Goal: Entertainment & Leisure: Consume media (video, audio)

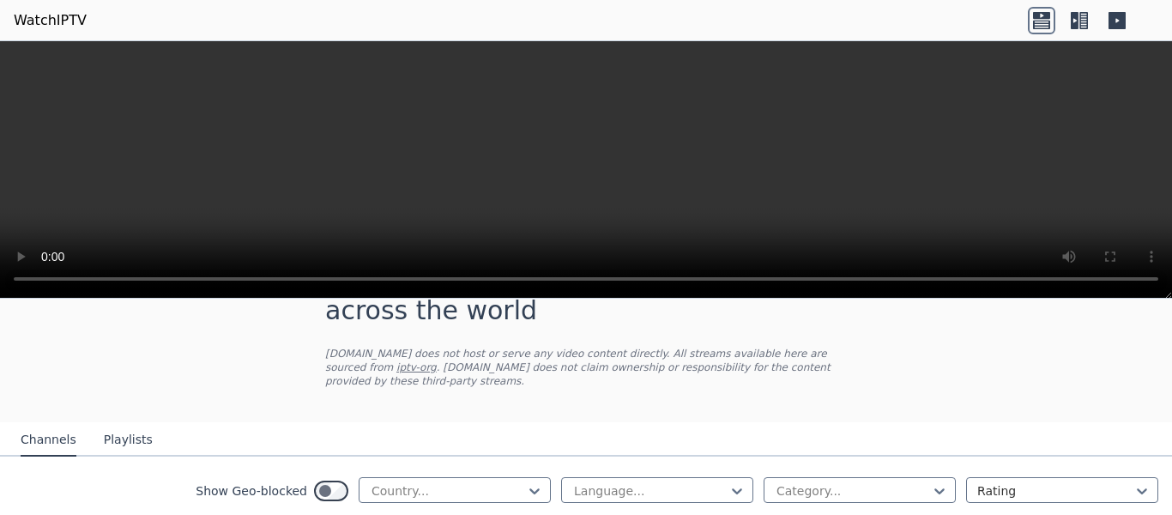
scroll to position [190, 0]
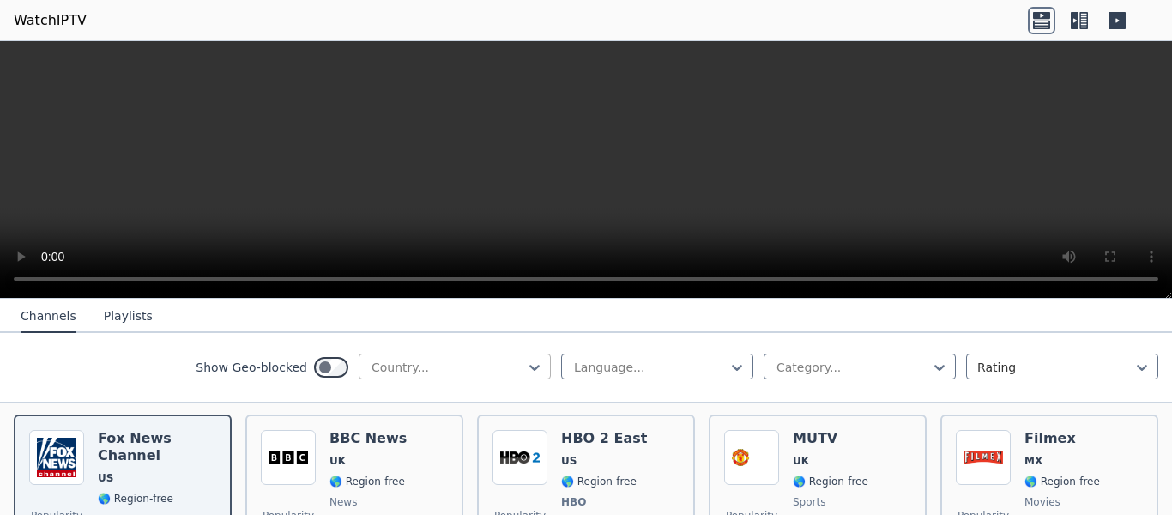
click at [438, 359] on div at bounding box center [448, 367] width 156 height 17
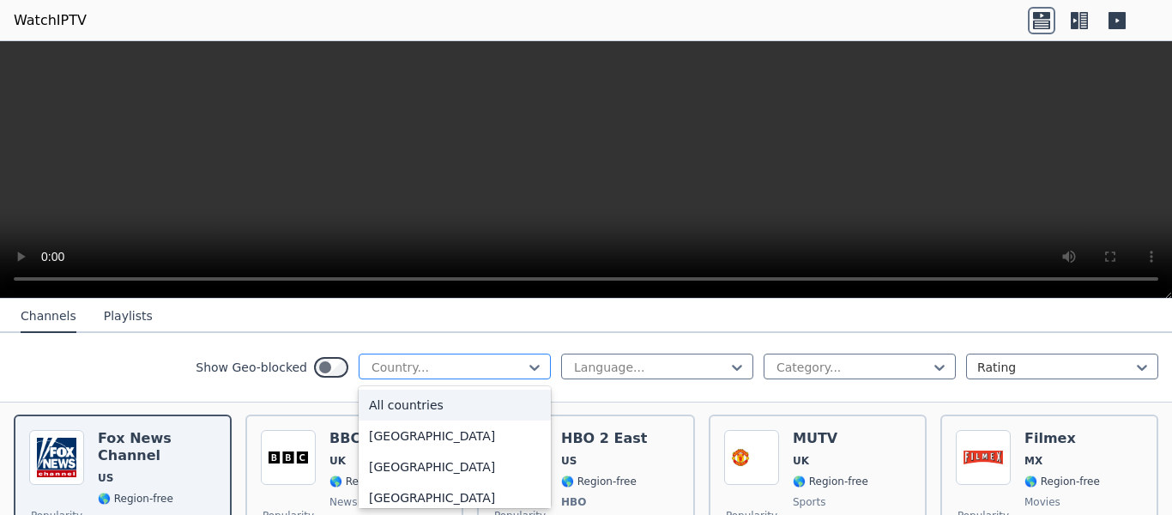
type input "*"
type input "**"
click at [417, 426] on div "[GEOGRAPHIC_DATA]" at bounding box center [455, 435] width 192 height 31
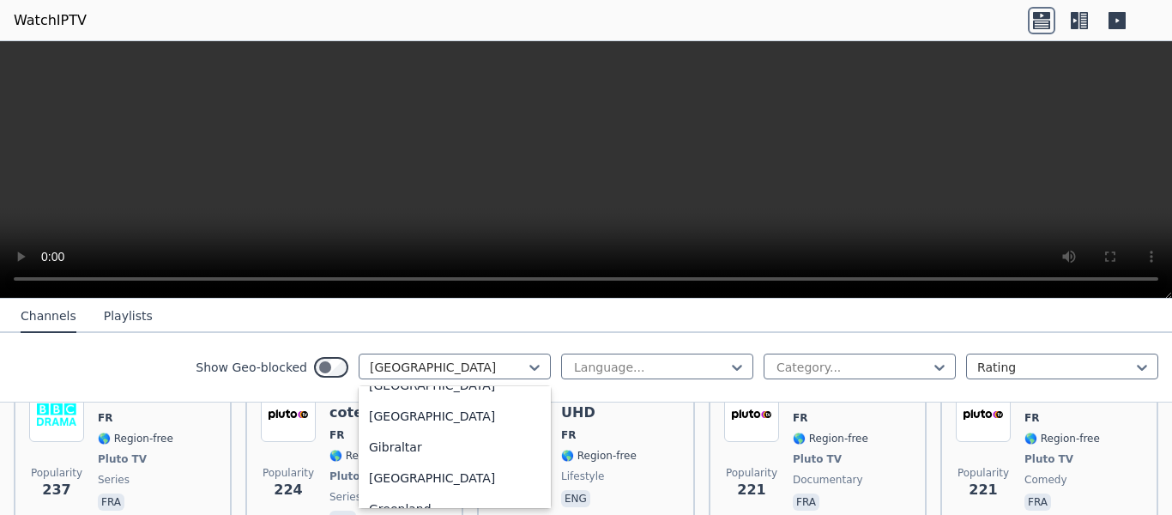
scroll to position [2247, 0]
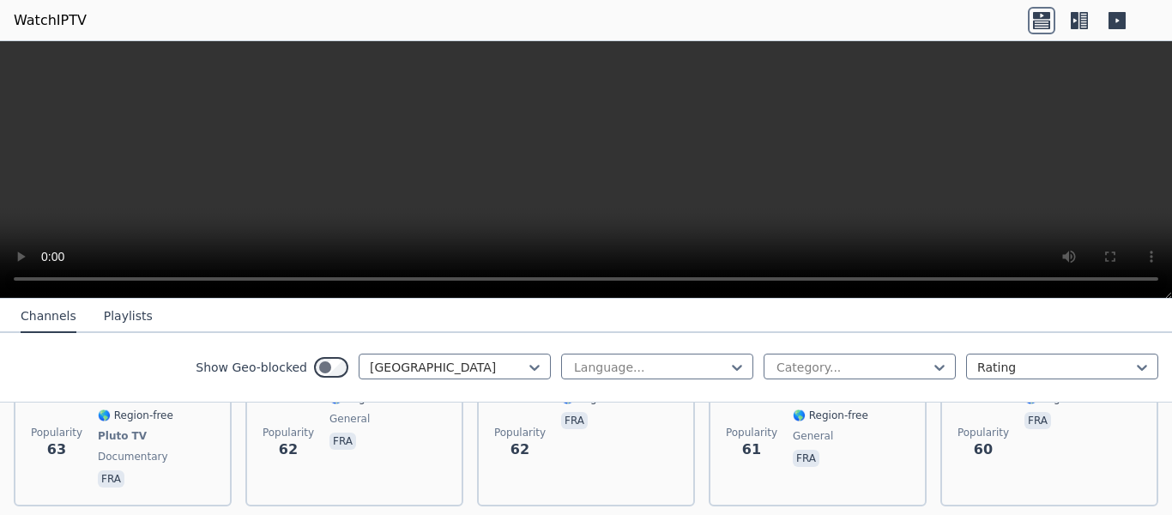
scroll to position [4228, 0]
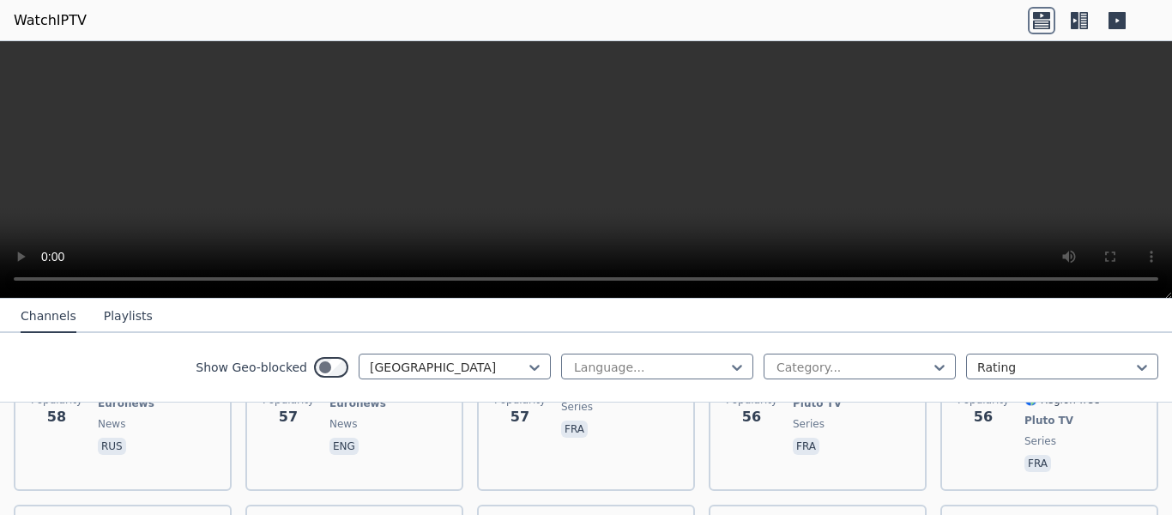
click at [83, 313] on div "Channels Playlists" at bounding box center [87, 316] width 160 height 33
click at [108, 326] on button "Playlists" at bounding box center [128, 316] width 49 height 33
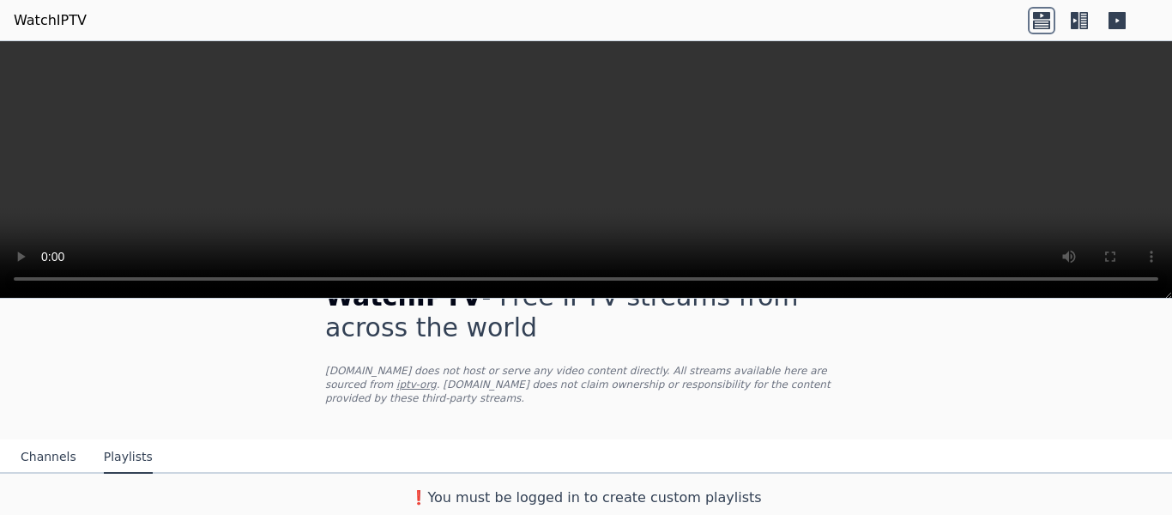
scroll to position [33, 0]
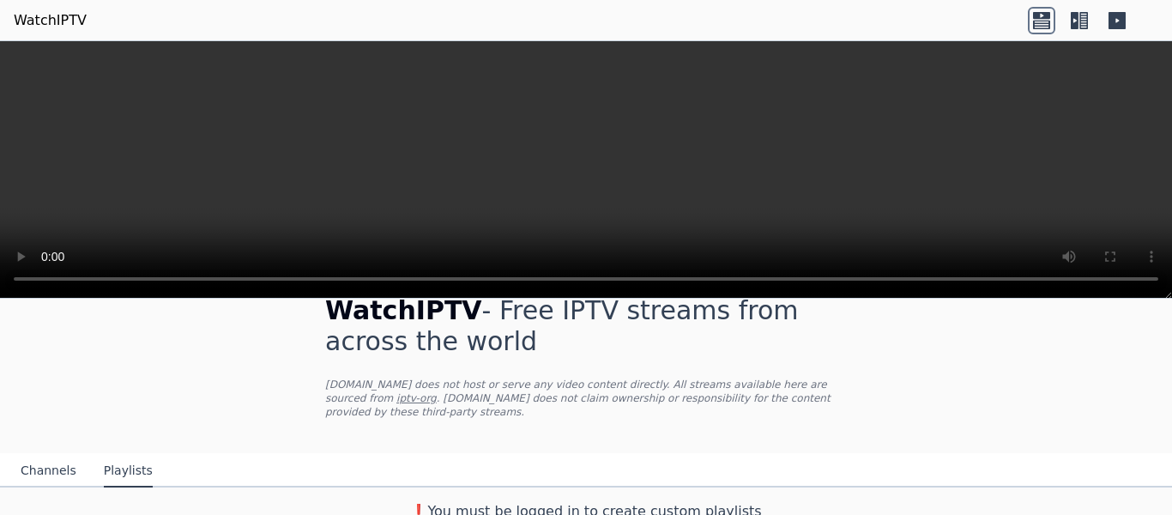
click at [67, 455] on button "Channels" at bounding box center [49, 471] width 56 height 33
click at [63, 456] on button "Channels" at bounding box center [49, 471] width 56 height 33
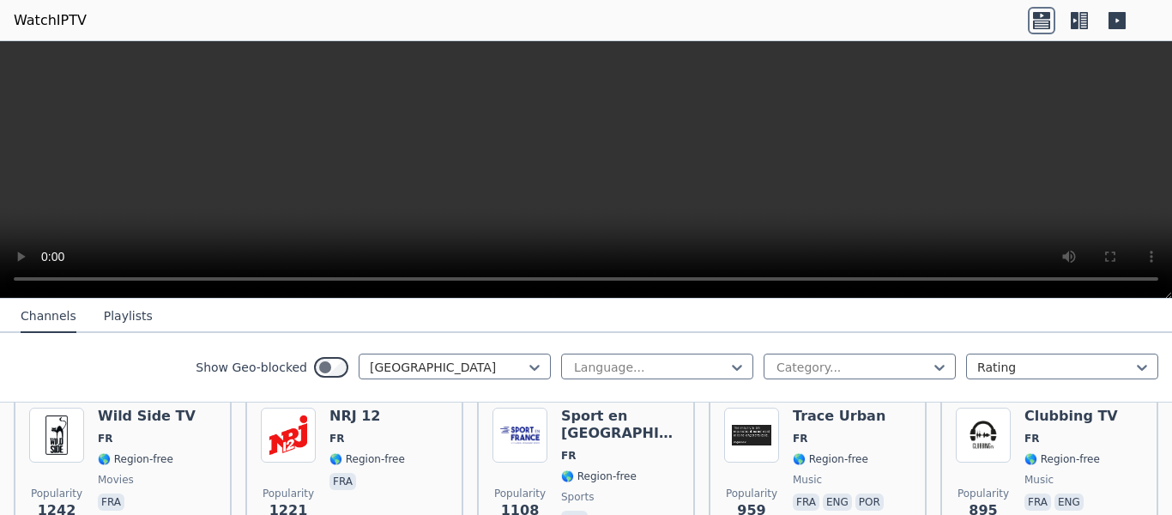
scroll to position [412, 0]
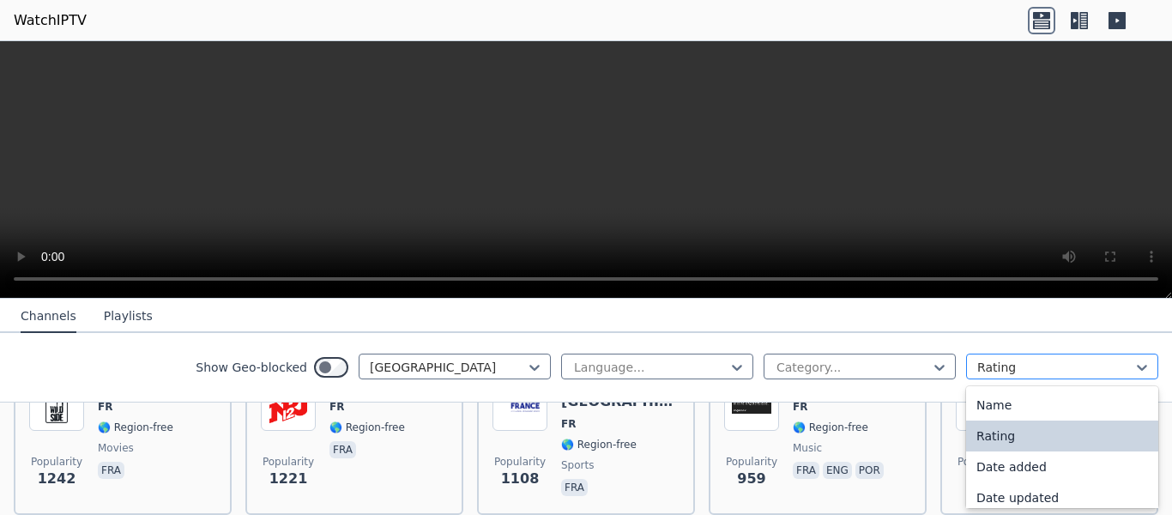
click at [1036, 365] on div at bounding box center [1055, 367] width 156 height 17
click at [1042, 395] on div "Name" at bounding box center [1062, 404] width 192 height 31
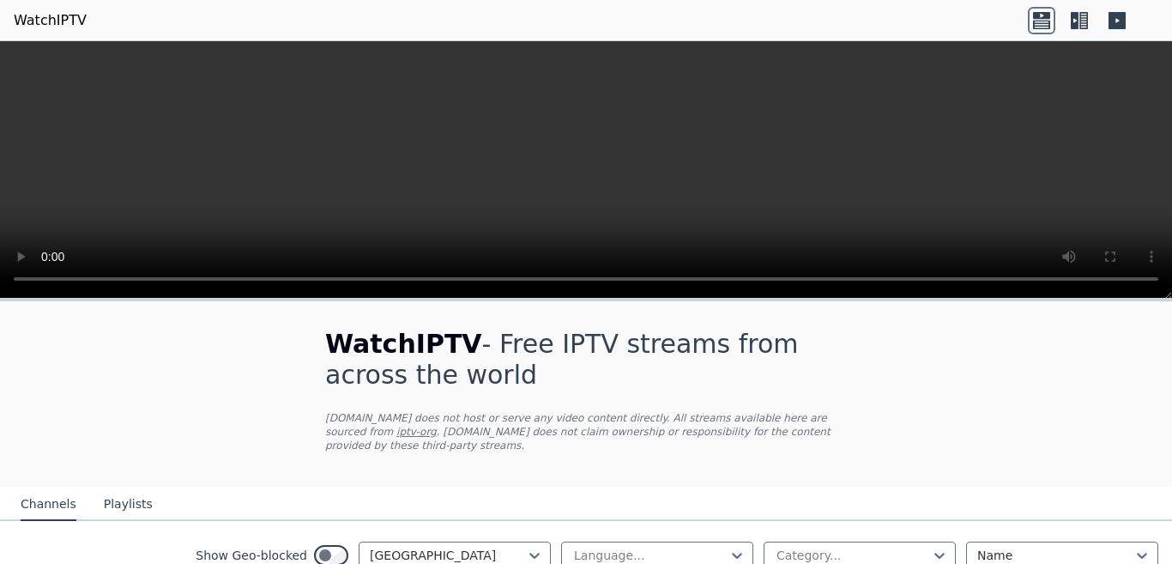
scroll to position [232, 0]
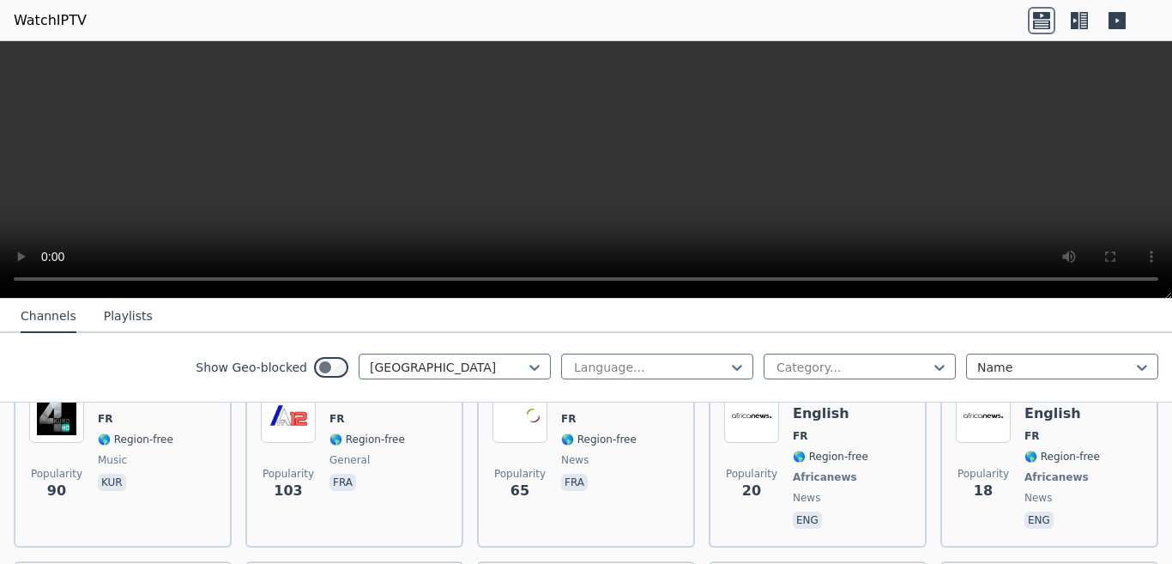
click at [1084, 31] on icon at bounding box center [1078, 20] width 27 height 27
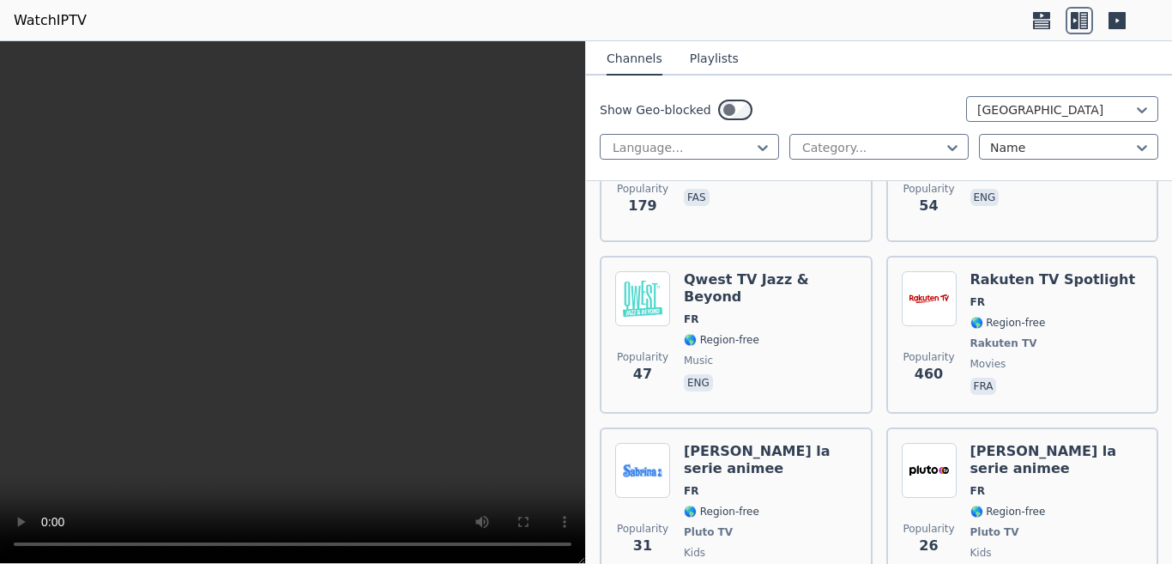
scroll to position [15229, 0]
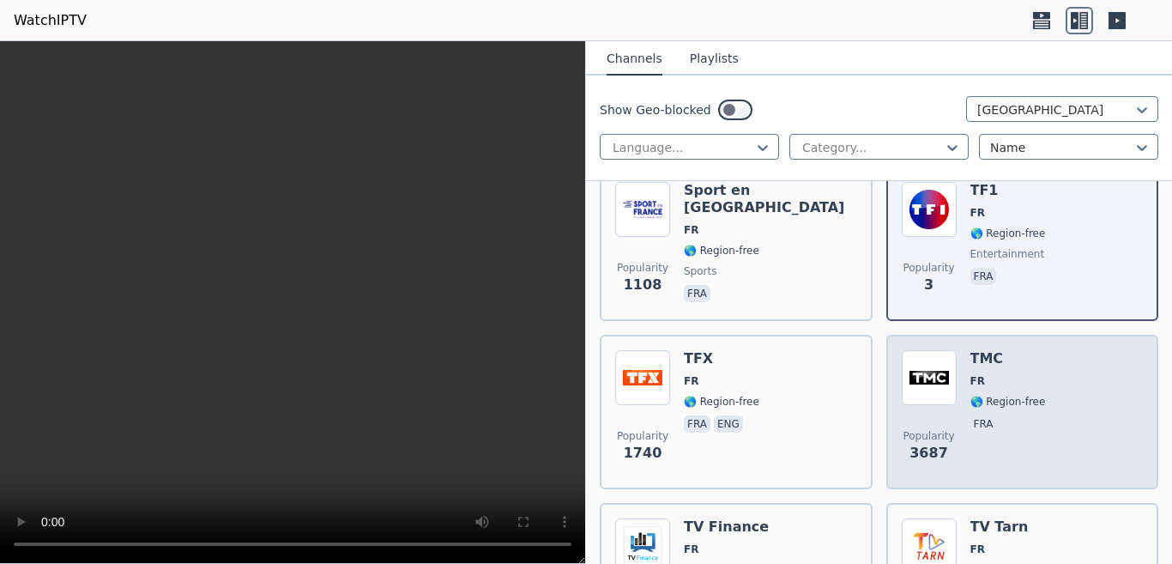
click at [989, 350] on h6 "TMC" at bounding box center [1007, 358] width 75 height 17
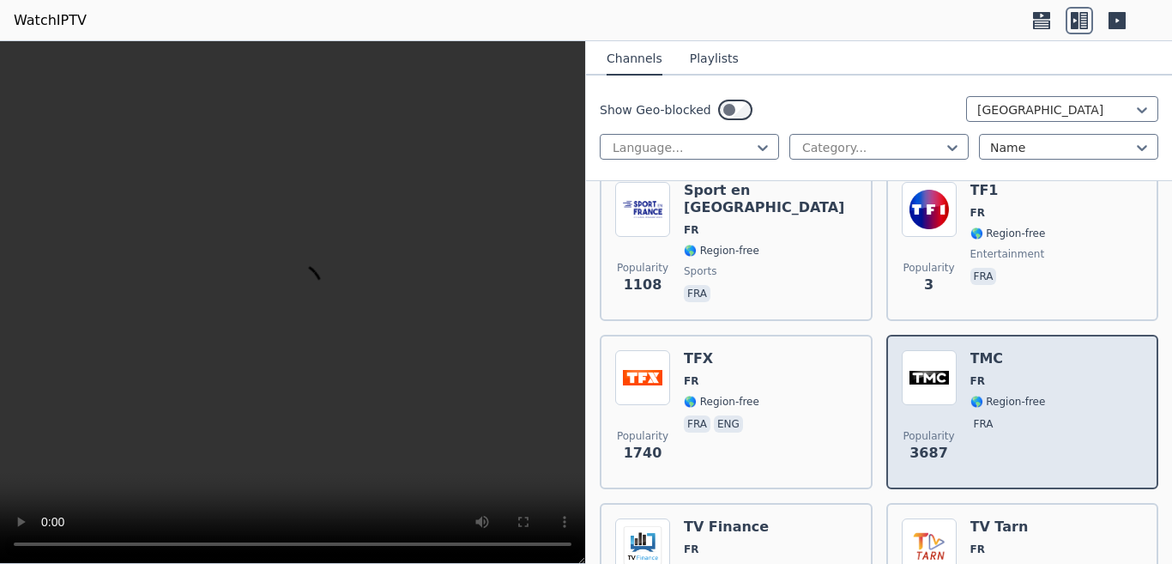
click at [984, 350] on h6 "TMC" at bounding box center [1007, 358] width 75 height 17
click at [985, 350] on h6 "TMC" at bounding box center [1007, 358] width 75 height 17
